Goal: Information Seeking & Learning: Learn about a topic

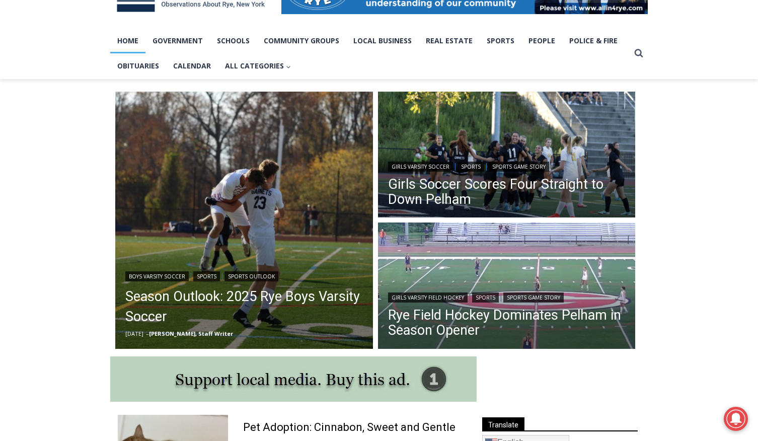
scroll to position [198, 0]
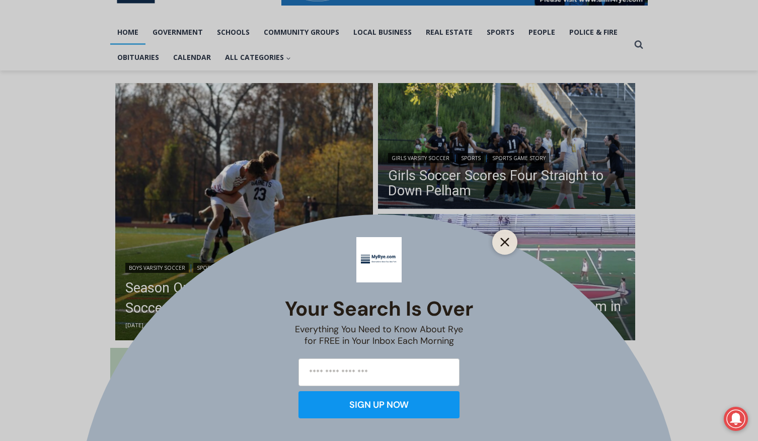
click at [504, 248] on button "Close" at bounding box center [505, 242] width 14 height 14
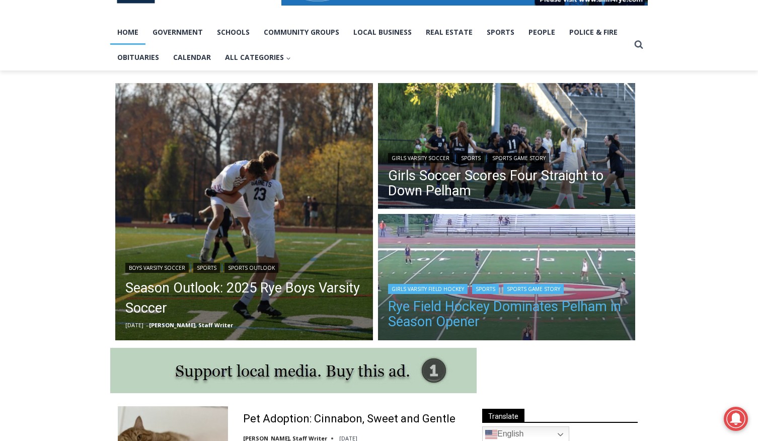
click at [432, 316] on link "Rye Field Hockey Dominates Pelham in Season Opener" at bounding box center [507, 314] width 238 height 30
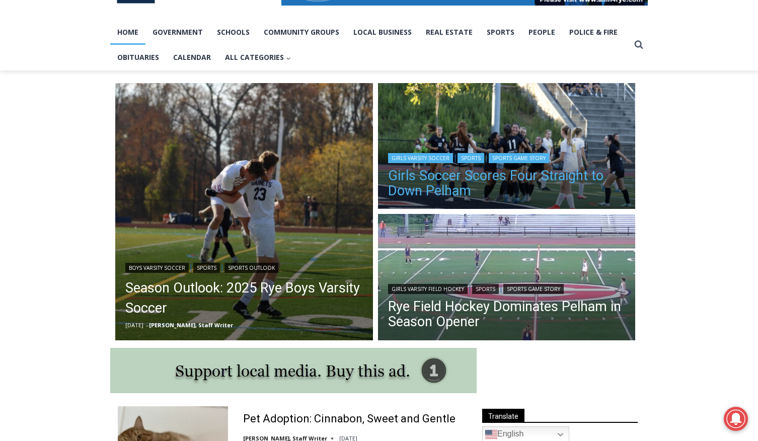
click at [462, 175] on link "Girls Soccer Scores Four Straight to Down Pelham" at bounding box center [507, 183] width 238 height 30
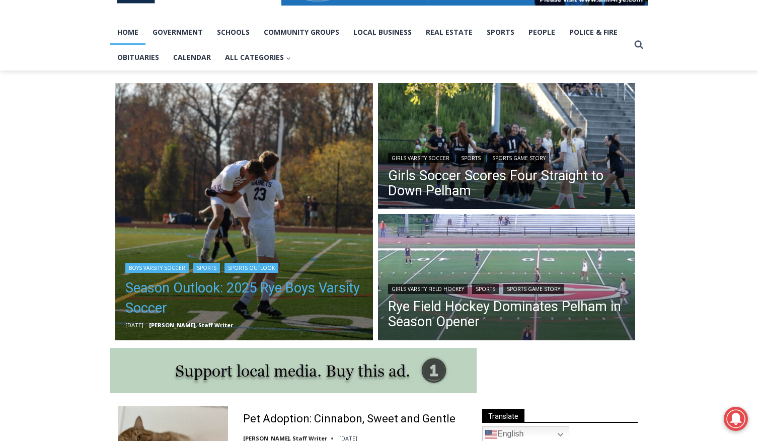
click at [200, 288] on link "Season Outlook: 2025 Rye Boys Varsity Soccer" at bounding box center [244, 298] width 238 height 40
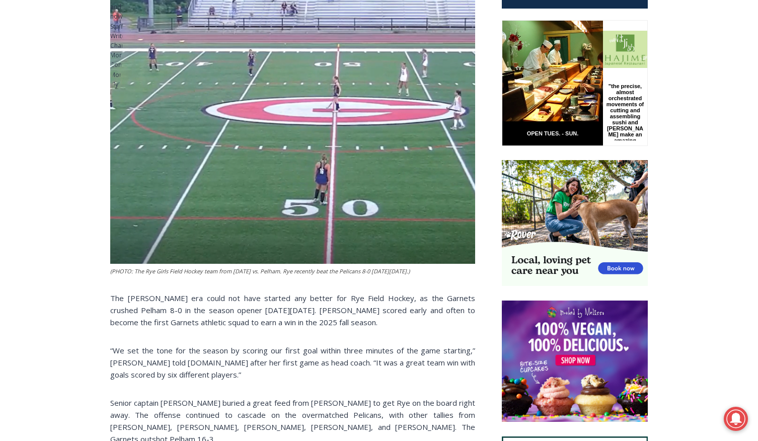
scroll to position [637, 0]
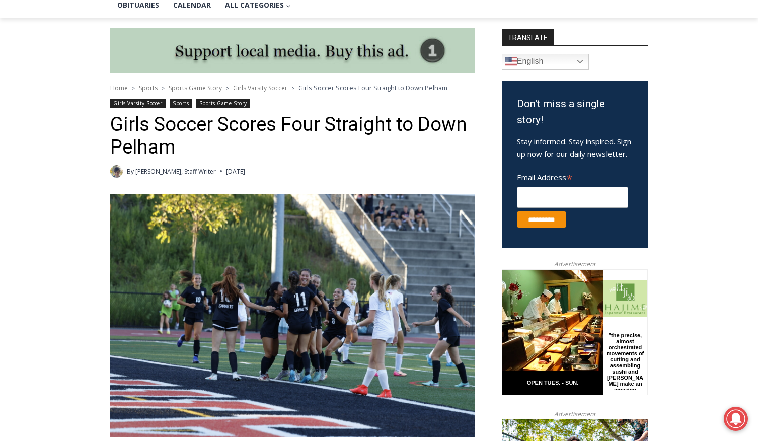
scroll to position [174, 0]
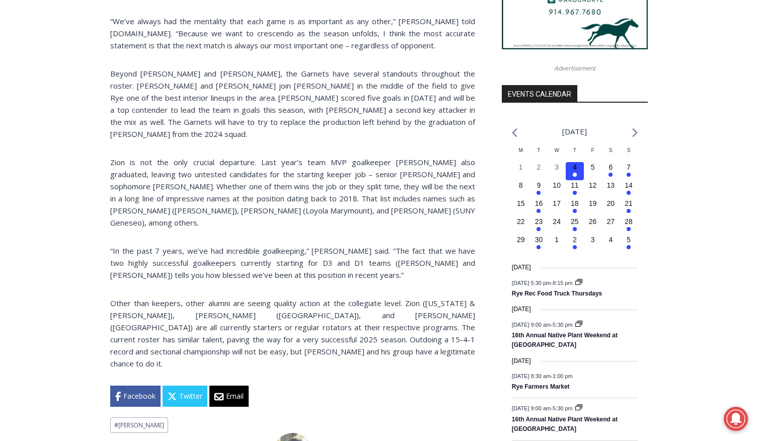
scroll to position [1040, 0]
